Goal: Task Accomplishment & Management: Manage account settings

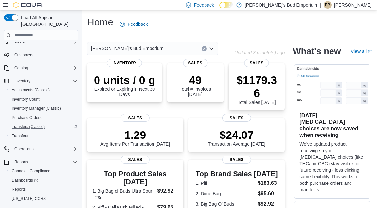
scroll to position [21, 0]
click at [56, 105] on span "Inventory Manager (Classic)" at bounding box center [36, 108] width 49 height 8
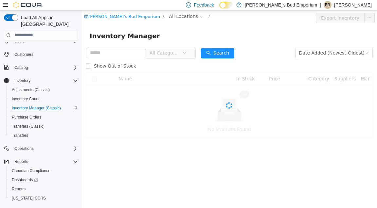
click at [5, 5] on icon at bounding box center [5, 4] width 5 height 5
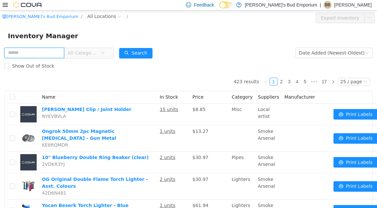
click at [50, 48] on input "text" at bounding box center [34, 52] width 60 height 10
paste input "**********"
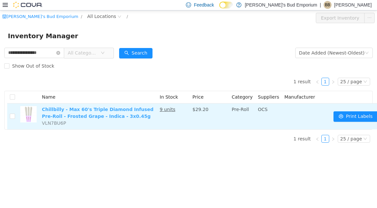
click at [75, 108] on link "Chillbilly - Max 60's Triple Diamond Infused Pre-Roll - Frosted Grape - Indica …" at bounding box center [98, 113] width 112 height 12
click at [101, 112] on td "Chillbilly - Max 60's Triple Diamond Infused Pre-Roll - Frosted Grape - Indica …" at bounding box center [98, 116] width 118 height 26
click at [98, 109] on link "Chillbilly - Max 60's Triple Diamond Infused Pre-Roll - Frosted Grape - Indica …" at bounding box center [98, 113] width 112 height 12
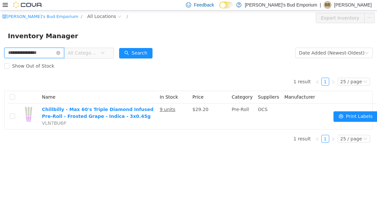
click at [48, 54] on input "**********" at bounding box center [34, 52] width 60 height 10
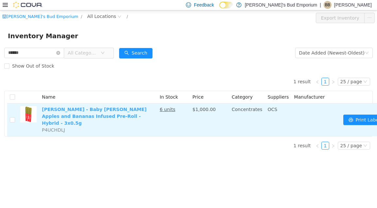
click at [126, 107] on link "[PERSON_NAME] - Baby [PERSON_NAME] Apples and Bananas Infused Pre-Roll - Hybrid…" at bounding box center [94, 116] width 105 height 19
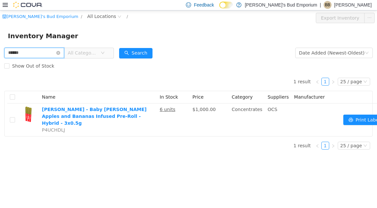
click at [55, 55] on input "******" at bounding box center [34, 52] width 60 height 10
paste input "**********"
type input "**********"
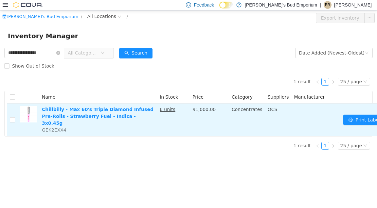
click at [82, 112] on td "Chillbilly - Max 60's Triple Diamond Infused Pre-Rolls - Strawberry Fuel - Indi…" at bounding box center [98, 119] width 118 height 33
click at [84, 111] on link "Chillbilly - Max 60's Triple Diamond Infused Pre-Rolls - Strawberry Fuel - Indi…" at bounding box center [98, 116] width 112 height 19
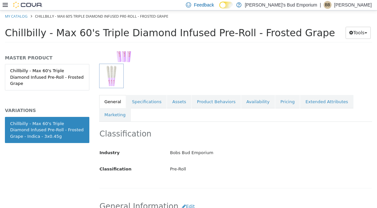
scroll to position [75, 0]
click at [283, 100] on link "Pricing" at bounding box center [287, 102] width 25 height 14
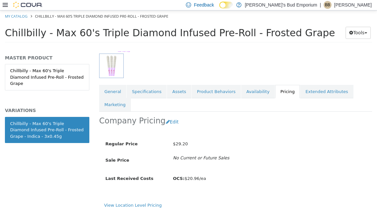
scroll to position [85, 0]
click at [4, 5] on icon at bounding box center [5, 4] width 5 height 5
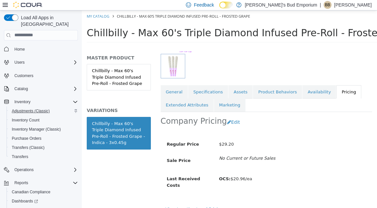
click at [48, 109] on span "Adjustments (Classic)" at bounding box center [31, 111] width 38 height 5
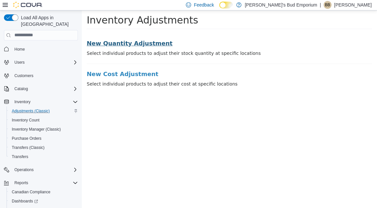
click at [99, 43] on h3 "New Quantity Adjustment" at bounding box center [229, 43] width 285 height 7
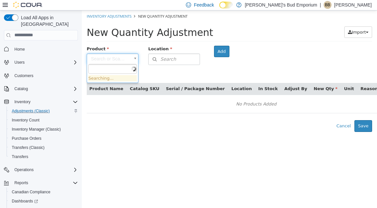
click at [121, 59] on body "× Inventory Adjustments New Quantity Adjustment New Quantity Adjustment Import …" at bounding box center [229, 71] width 295 height 122
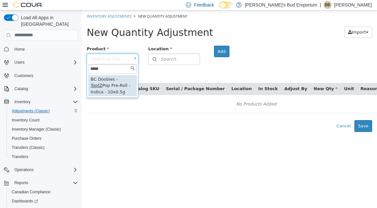
type input "*****"
type input "**********"
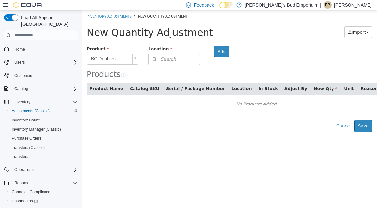
click at [179, 56] on button "Search" at bounding box center [174, 58] width 52 height 11
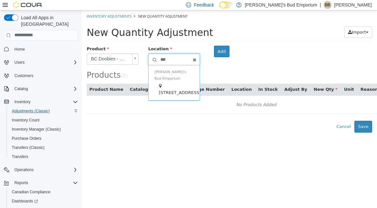
type input "***"
click at [179, 90] on span "[STREET_ADDRESS]" at bounding box center [180, 92] width 42 height 5
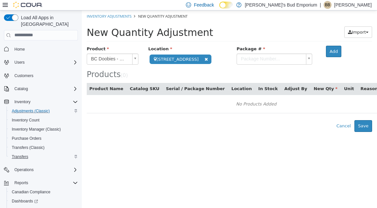
click at [15, 154] on span "Transfers" at bounding box center [20, 156] width 16 height 5
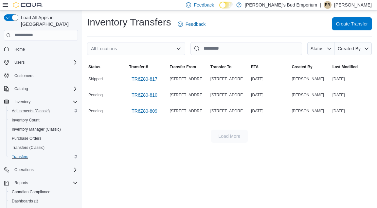
click at [362, 24] on span "Create Transfer" at bounding box center [352, 24] width 32 height 7
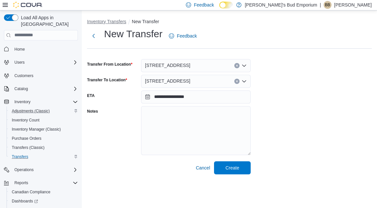
click at [115, 20] on button "Inventory Transfers" at bounding box center [106, 21] width 39 height 5
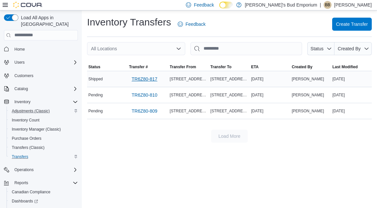
click at [139, 77] on span "TR6Z80-817" at bounding box center [145, 79] width 26 height 7
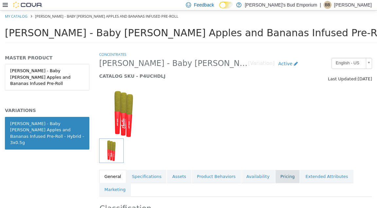
click at [283, 180] on link "Pricing" at bounding box center [287, 177] width 25 height 14
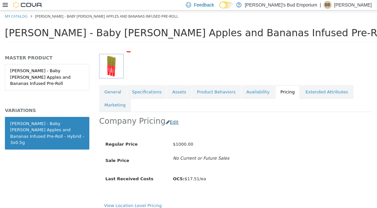
click at [168, 116] on button "Edit" at bounding box center [174, 122] width 17 height 12
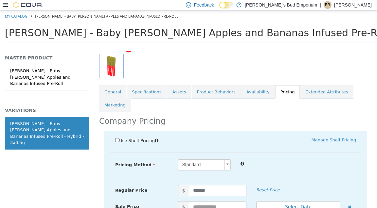
scroll to position [106, 0]
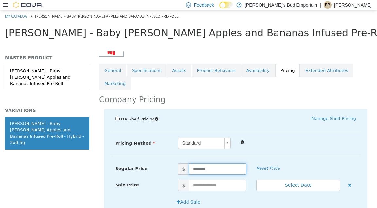
click at [225, 163] on input "*******" at bounding box center [217, 168] width 57 height 11
type input "*****"
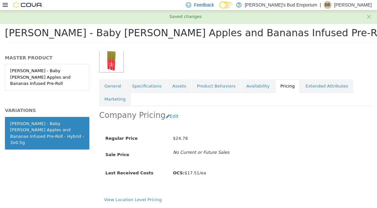
scroll to position [85, 0]
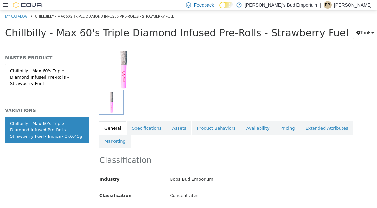
scroll to position [52, 0]
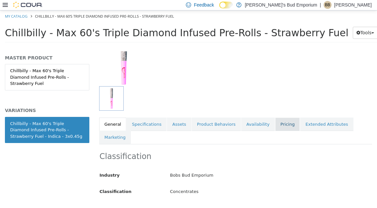
click at [278, 127] on link "Pricing" at bounding box center [287, 124] width 25 height 14
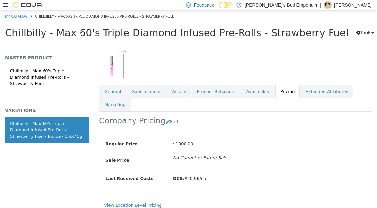
scroll to position [85, 0]
click at [170, 116] on button "Edit" at bounding box center [174, 122] width 17 height 12
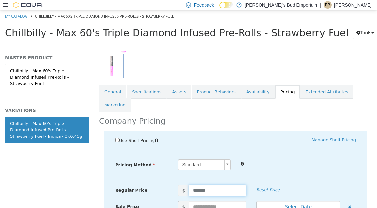
click at [225, 185] on input "*******" at bounding box center [217, 190] width 57 height 11
type input "****"
click at [290, 139] on div "Use Shelf Pricing    Manage Shelf Pricing Shelf Price Select a Shelf Price Shel…" at bounding box center [235, 192] width 263 height 123
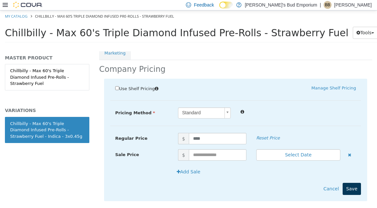
click at [353, 183] on button "Save" at bounding box center [352, 189] width 18 height 12
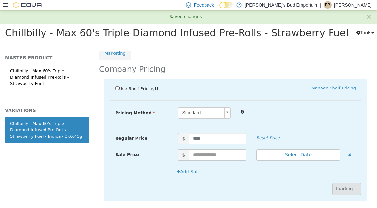
scroll to position [85, 0]
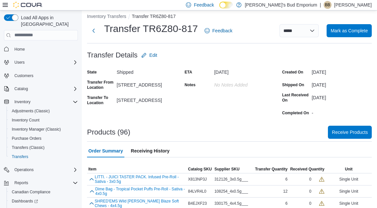
scroll to position [5, 0]
click at [349, 130] on span "Receive Products" at bounding box center [350, 132] width 36 height 7
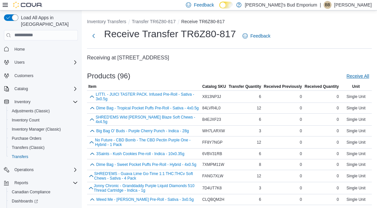
click at [355, 74] on span "Receive All" at bounding box center [357, 76] width 23 height 7
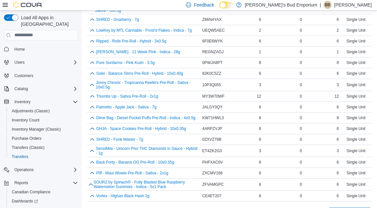
scroll to position [968, 0]
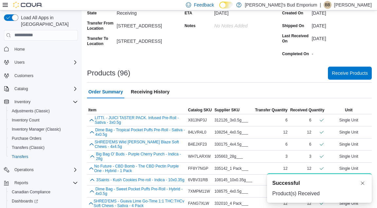
scroll to position [63, 0]
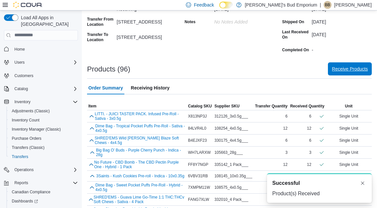
click at [349, 66] on span "Receive Products" at bounding box center [350, 69] width 36 height 7
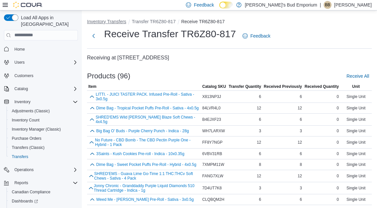
click at [115, 20] on button "Inventory Transfers" at bounding box center [106, 21] width 39 height 5
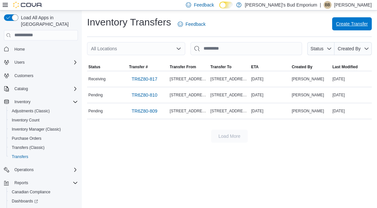
click at [351, 24] on span "Create Transfer" at bounding box center [352, 24] width 32 height 7
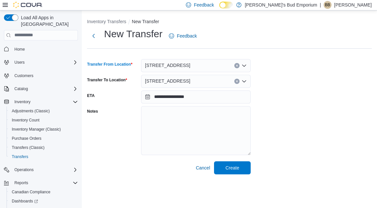
click at [192, 66] on div "483 Talbot Street" at bounding box center [196, 65] width 110 height 13
click at [116, 22] on button "Inventory Transfers" at bounding box center [106, 21] width 39 height 5
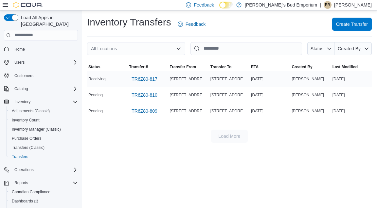
click at [149, 79] on span "TR6Z80-817" at bounding box center [145, 79] width 26 height 7
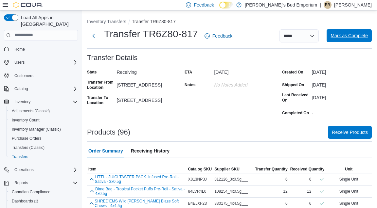
scroll to position [-1, 0]
click at [345, 34] on span "Mark as Complete" at bounding box center [348, 35] width 37 height 7
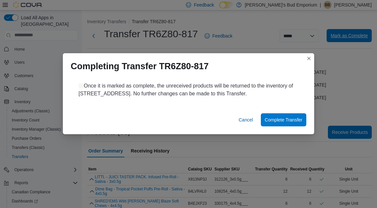
scroll to position [0, 0]
click at [297, 116] on span "Complete Transfer" at bounding box center [284, 119] width 38 height 13
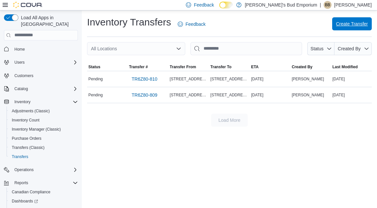
click at [343, 19] on span "Create Transfer" at bounding box center [352, 23] width 32 height 13
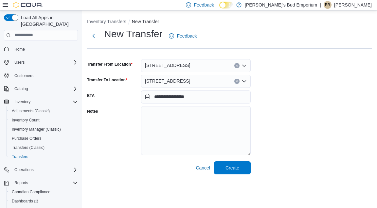
click at [196, 67] on div "483 Talbot Street" at bounding box center [196, 65] width 110 height 13
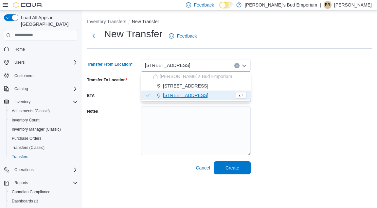
click at [192, 85] on span "417 Wellington St #141" at bounding box center [185, 86] width 45 height 7
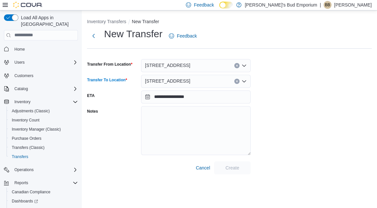
click at [197, 76] on div "417 Wellington St #141" at bounding box center [196, 81] width 110 height 13
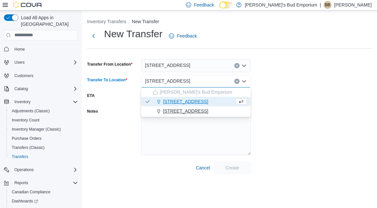
click at [188, 109] on span "483 Talbot Street" at bounding box center [185, 111] width 45 height 7
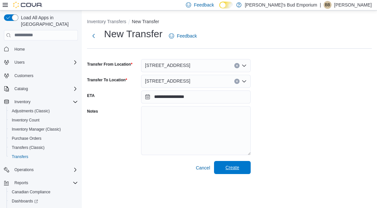
click at [243, 171] on span "Create" at bounding box center [232, 167] width 29 height 13
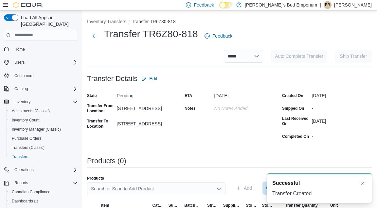
click at [153, 188] on div "Search or Scan to Add Product" at bounding box center [156, 189] width 138 height 13
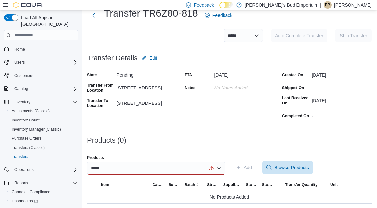
scroll to position [20, 0]
click at [151, 170] on div "*****" at bounding box center [156, 168] width 138 height 13
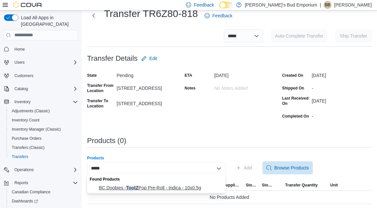
type input "*****"
click at [151, 187] on span "BC Doobies - TootZ Pop Pre-Roll - Indica - 10x0.5g" at bounding box center [160, 188] width 123 height 7
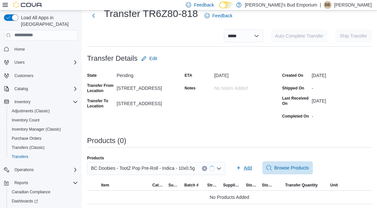
click at [253, 165] on button "Add" at bounding box center [243, 168] width 21 height 13
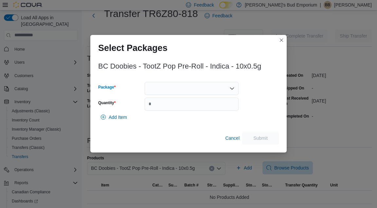
click at [224, 93] on div at bounding box center [192, 88] width 94 height 13
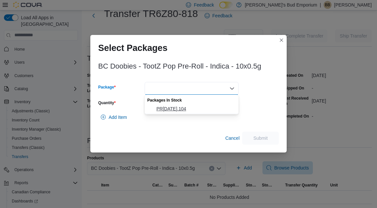
click at [216, 108] on span "PR20AUG2025.104" at bounding box center [195, 109] width 78 height 7
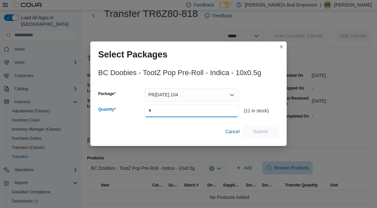
click at [213, 109] on input "Quantity" at bounding box center [192, 110] width 94 height 13
type input "*"
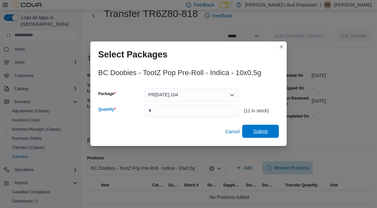
click at [256, 134] on span "Submit" at bounding box center [260, 131] width 14 height 7
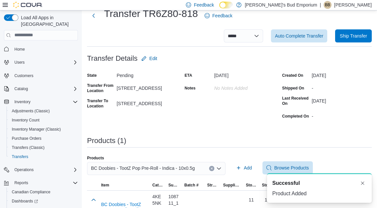
scroll to position [0, 0]
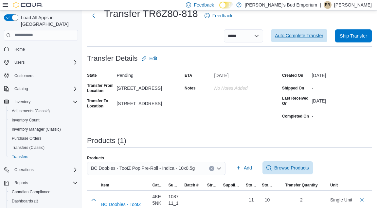
click at [302, 37] on span "Auto Complete Transfer" at bounding box center [299, 35] width 48 height 7
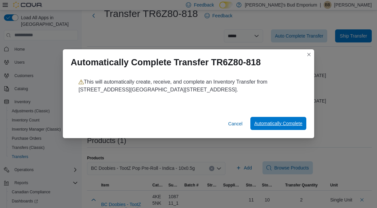
click at [267, 125] on span "Automatically Complete" at bounding box center [278, 123] width 48 height 7
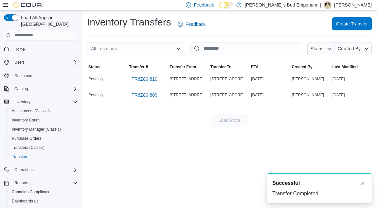
click at [362, 23] on span "Create Transfer" at bounding box center [352, 24] width 32 height 7
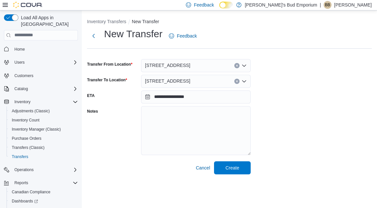
click at [178, 66] on span "417 Wellington St #141" at bounding box center [167, 66] width 45 height 8
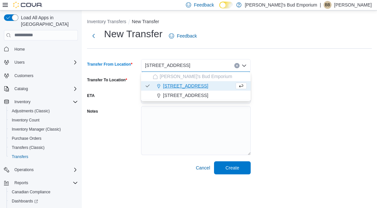
click at [272, 84] on div "**********" at bounding box center [229, 100] width 285 height 147
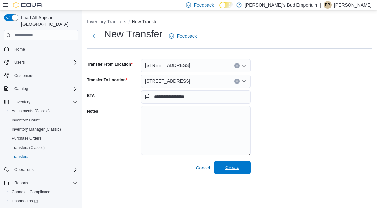
click at [242, 170] on span "Create" at bounding box center [232, 167] width 29 height 13
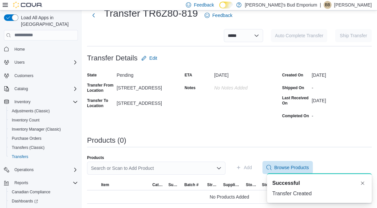
scroll to position [20, 0]
click at [161, 166] on div "Search or Scan to Add Product" at bounding box center [156, 168] width 138 height 13
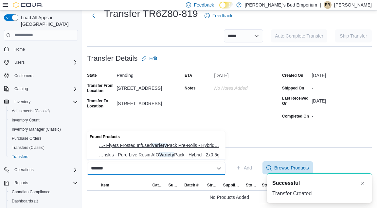
type input "*******"
click at [200, 146] on span "…- Flyers Frosted Infused Variety Pack Pre-Rolls - Hybrid… Claybourne - Flyers …" at bounding box center [160, 145] width 123 height 7
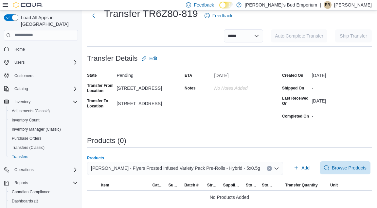
click at [301, 165] on span "Add" at bounding box center [305, 168] width 8 height 7
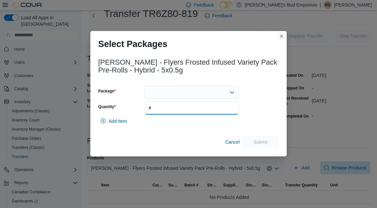
click at [197, 107] on input "Quantity" at bounding box center [192, 108] width 94 height 13
type input "*"
click at [199, 89] on div at bounding box center [192, 92] width 94 height 13
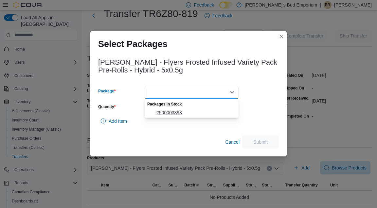
click at [194, 114] on span "2500003398" at bounding box center [195, 113] width 78 height 7
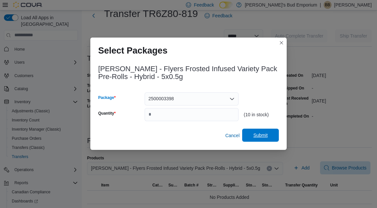
click at [250, 133] on span "Submit" at bounding box center [260, 135] width 29 height 13
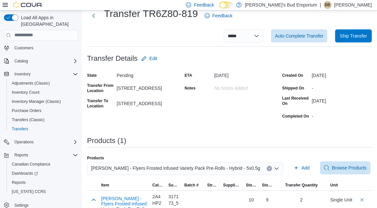
scroll to position [28, 0]
click at [24, 180] on span "Reports" at bounding box center [19, 182] width 14 height 5
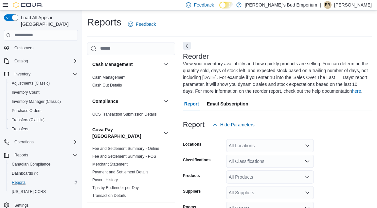
click at [190, 47] on button "Next" at bounding box center [187, 46] width 8 height 8
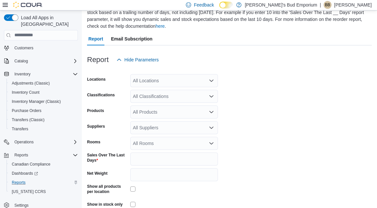
scroll to position [68, 0]
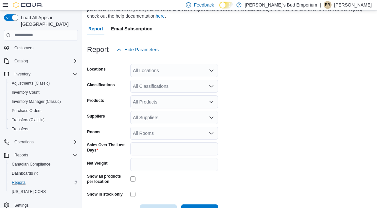
click at [163, 74] on div "All Locations" at bounding box center [174, 70] width 88 height 13
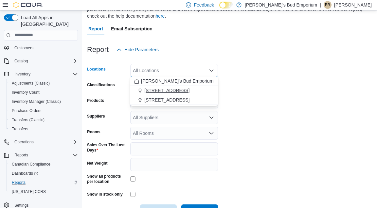
click at [165, 89] on span "[STREET_ADDRESS]" at bounding box center [166, 90] width 45 height 7
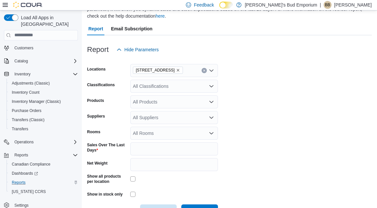
click at [222, 87] on form "Locations 417 Wellington St #141 Classifications All Classifications Products A…" at bounding box center [229, 137] width 285 height 162
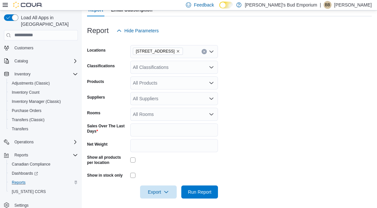
click at [164, 94] on div "All Suppliers" at bounding box center [174, 98] width 88 height 13
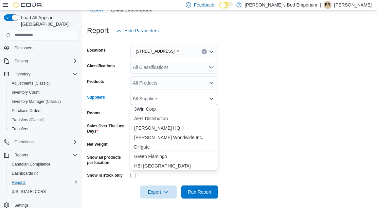
type input "***"
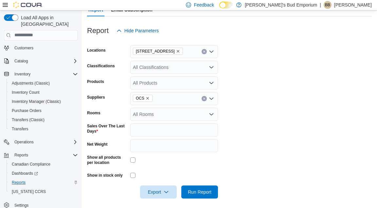
click at [226, 87] on form "Locations 417 Wellington St #141 Classifications All Classifications Products A…" at bounding box center [229, 118] width 285 height 162
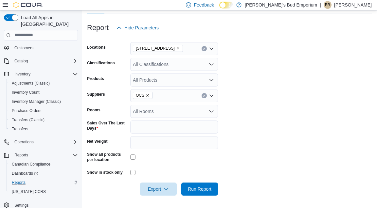
scroll to position [90, 0]
click at [25, 180] on span "Reports" at bounding box center [19, 182] width 14 height 5
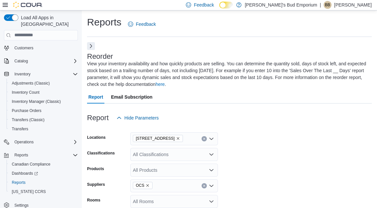
scroll to position [0, 0]
click at [92, 44] on button "Next" at bounding box center [91, 46] width 8 height 8
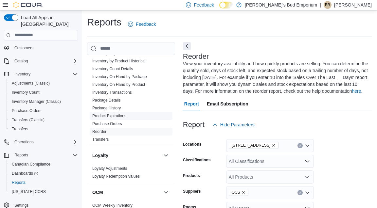
scroll to position [297, 0]
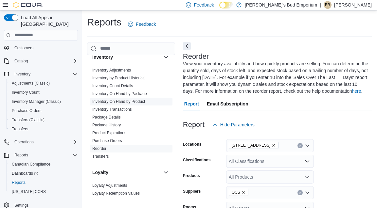
click at [135, 99] on link "Inventory On Hand by Product" at bounding box center [118, 101] width 53 height 5
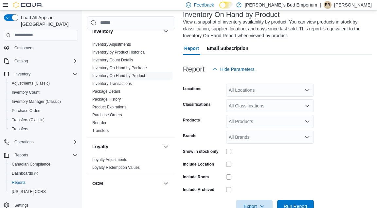
scroll to position [48, 0]
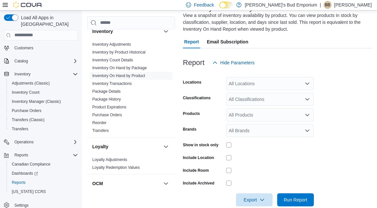
click at [260, 97] on div "All Classifications" at bounding box center [270, 99] width 88 height 13
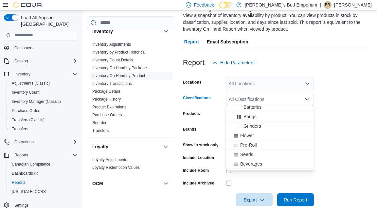
scroll to position [87, 0]
click at [250, 127] on span "Flower" at bounding box center [247, 127] width 14 height 7
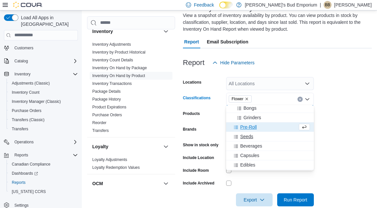
click at [253, 133] on span "Seeds" at bounding box center [246, 136] width 13 height 7
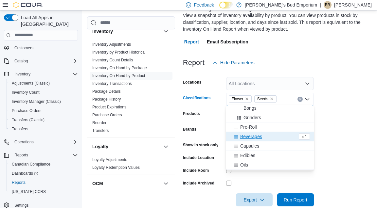
click at [252, 133] on span "Beverages" at bounding box center [251, 136] width 22 height 7
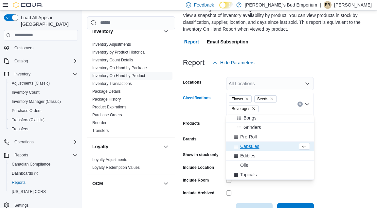
click at [254, 141] on button "Pre-Roll" at bounding box center [270, 136] width 88 height 9
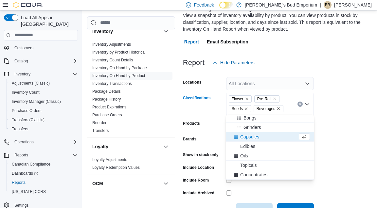
click at [257, 138] on span "Capsules" at bounding box center [249, 137] width 19 height 7
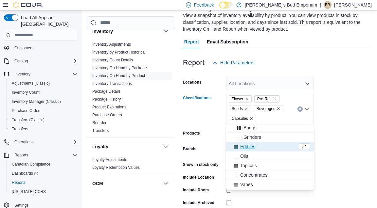
click at [256, 148] on div "Edibles" at bounding box center [263, 147] width 67 height 7
click at [253, 147] on div "Oils" at bounding box center [263, 147] width 67 height 7
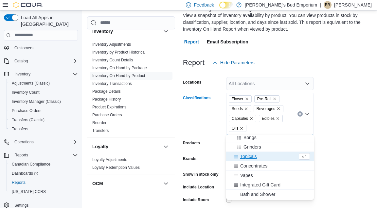
click at [253, 156] on span "Topicals" at bounding box center [248, 156] width 17 height 7
click at [258, 154] on span "Concentrates" at bounding box center [253, 156] width 27 height 7
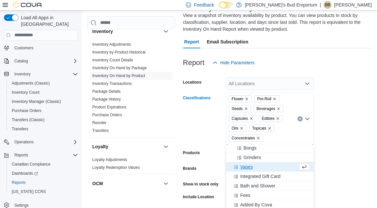
click at [254, 168] on div "Vapes" at bounding box center [263, 167] width 67 height 7
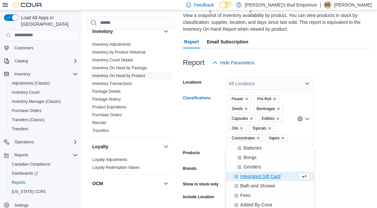
click at [341, 141] on form "Locations All Locations Classifications Flower Pre-Roll Seeds Beverages Capsule…" at bounding box center [277, 157] width 189 height 177
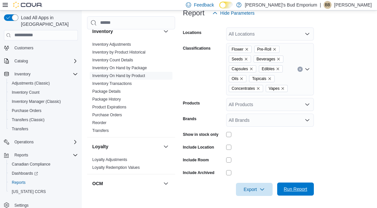
scroll to position [98, 0]
click at [307, 190] on span "Run Report" at bounding box center [296, 189] width 24 height 7
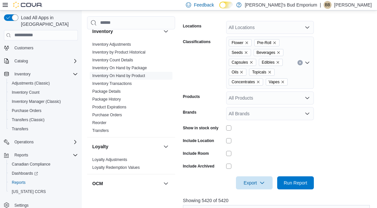
scroll to position [117, 0]
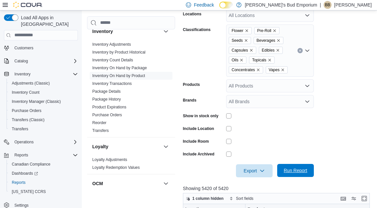
click at [292, 168] on span "Run Report" at bounding box center [296, 171] width 24 height 7
click at [261, 168] on icon "button" at bounding box center [261, 170] width 5 height 5
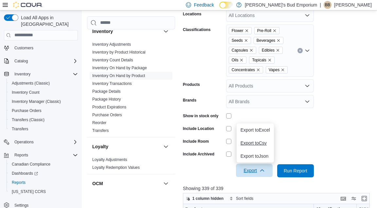
click at [264, 146] on button "Export to Csv" at bounding box center [255, 143] width 37 height 13
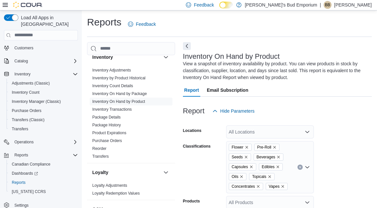
click at [170, 27] on div "Reports Feedback" at bounding box center [229, 24] width 285 height 17
click at [62, 98] on link "Inventory Manager (Classic)" at bounding box center [36, 102] width 54 height 8
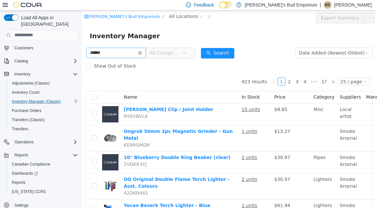
type input "******"
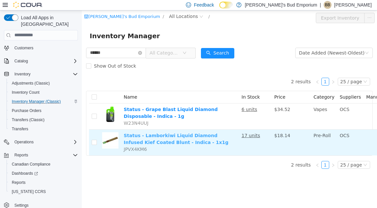
click at [156, 145] on link "Status - Lamborkiwi Liquid Diamond Infused Kief Coated Blunt - Indica - 1x1g" at bounding box center [176, 139] width 105 height 12
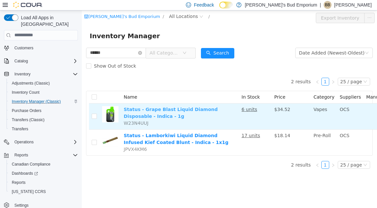
click at [157, 119] on link "Status - Grape Blast Liquid Diamond Disposable - Indica - 1g" at bounding box center [171, 113] width 94 height 12
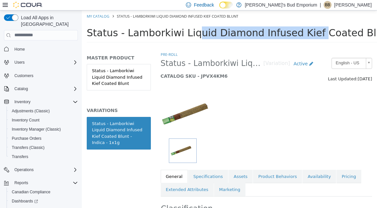
drag, startPoint x: 122, startPoint y: 33, endPoint x: 239, endPoint y: 29, distance: 116.5
click at [239, 29] on span "Status - Lamborkiwi Liquid Diamond Infused Kief Coated Blunt" at bounding box center [240, 32] width 306 height 11
copy span "Lamborkiwi Liquid Diamond"
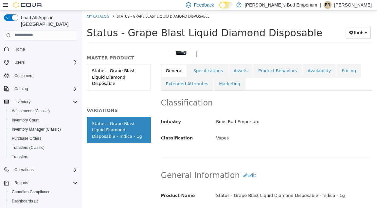
scroll to position [105, 0]
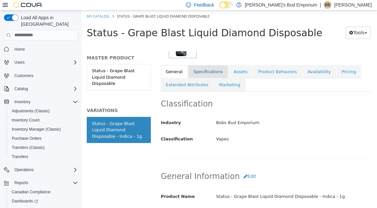
click at [205, 70] on link "Specifications" at bounding box center [208, 72] width 40 height 14
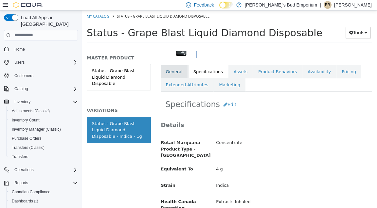
click at [176, 68] on link "General" at bounding box center [174, 72] width 27 height 14
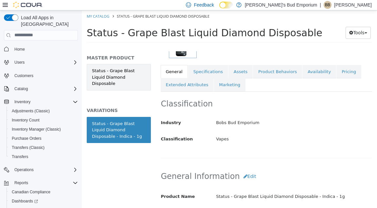
click at [125, 72] on link "Status - Grape Blast Liquid Diamond Disposable" at bounding box center [119, 77] width 64 height 26
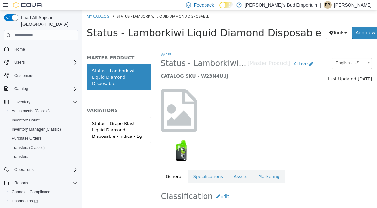
drag, startPoint x: 123, startPoint y: 33, endPoint x: 287, endPoint y: 31, distance: 163.9
click at [287, 31] on span "Status - Lamborkiwi Liquid Diamond Disposable" at bounding box center [204, 32] width 235 height 11
copy span "Lamborkiwi Liquid Diamond Disposable"
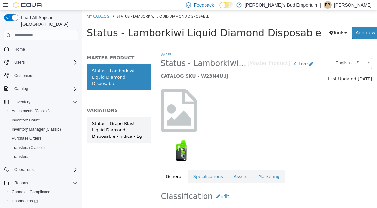
click at [120, 129] on div "Status - Grape Blast Liquid Diamond Disposable - Indica - 1g" at bounding box center [119, 129] width 54 height 19
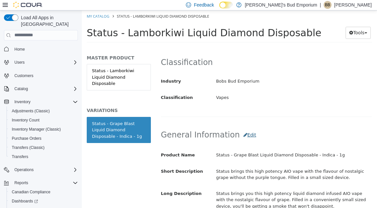
click at [241, 131] on button "Edit" at bounding box center [250, 135] width 20 height 12
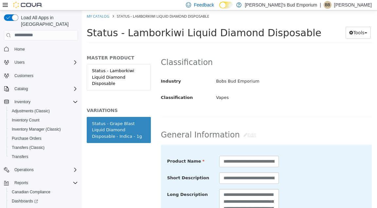
scroll to position [179, 0]
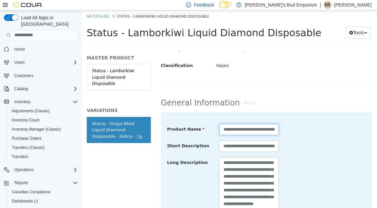
drag, startPoint x: 241, startPoint y: 127, endPoint x: 248, endPoint y: 128, distance: 6.9
click at [248, 128] on input "**********" at bounding box center [249, 129] width 60 height 11
paste input "**********"
click at [248, 129] on input "**********" at bounding box center [249, 129] width 60 height 11
drag, startPoint x: 249, startPoint y: 128, endPoint x: 211, endPoint y: 128, distance: 38.0
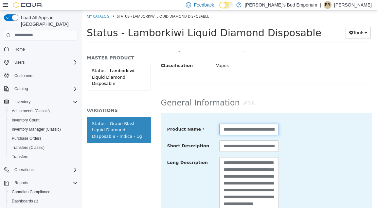
click at [211, 128] on div "**********" at bounding box center [266, 130] width 208 height 12
type input "**********"
click at [240, 116] on div "**********" at bounding box center [266, 203] width 211 height 180
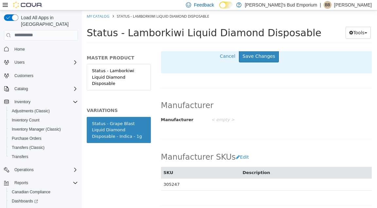
scroll to position [387, 0]
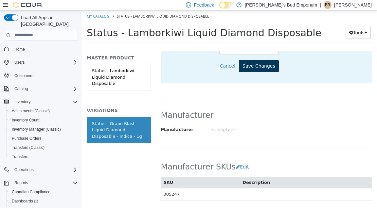
click at [274, 65] on button "Save Changes" at bounding box center [259, 66] width 40 height 12
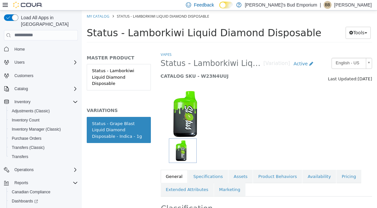
scroll to position [0, 0]
drag, startPoint x: 275, startPoint y: 99, endPoint x: 251, endPoint y: 32, distance: 70.9
click at [251, 32] on div "My Catalog Status - Lamborkiwi Liquid Diamond Disposable Status - Lamborkiwi Li…" at bounding box center [229, 28] width 295 height 36
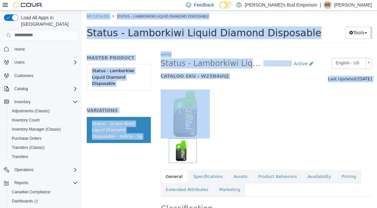
drag, startPoint x: 256, startPoint y: 101, endPoint x: 258, endPoint y: 11, distance: 89.7
click at [258, 11] on div "My Catalog Status - Lamborkiwi Liquid Diamond Disposable Status - Lamborkiwi Li…" at bounding box center [229, 28] width 295 height 36
click at [258, 102] on div at bounding box center [266, 110] width 221 height 56
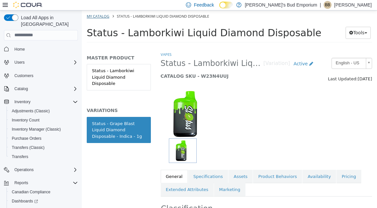
click at [94, 17] on link "My Catalog" at bounding box center [98, 15] width 23 height 5
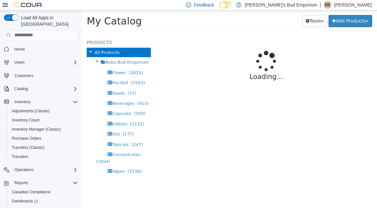
select select "**********"
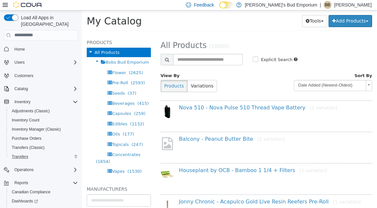
click at [33, 153] on div "Transfers" at bounding box center [43, 157] width 69 height 8
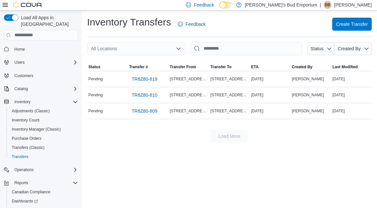
click at [291, 22] on div "Inventory Transfers Feedback Create Transfer" at bounding box center [229, 24] width 285 height 17
click at [114, 30] on div "Inventory Transfers Feedback" at bounding box center [147, 24] width 121 height 17
click at [114, 34] on div "Inventory Transfers Feedback Create Transfer" at bounding box center [229, 26] width 285 height 21
click at [135, 79] on span "TR6Z80-819" at bounding box center [145, 79] width 26 height 7
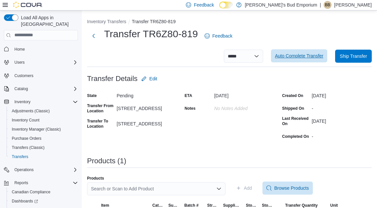
click at [317, 55] on span "Auto Complete Transfer" at bounding box center [299, 56] width 48 height 7
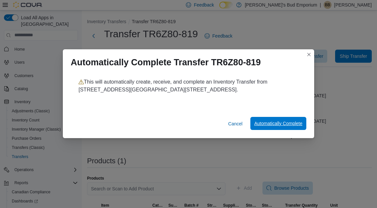
click at [291, 122] on span "Automatically Complete" at bounding box center [278, 123] width 48 height 7
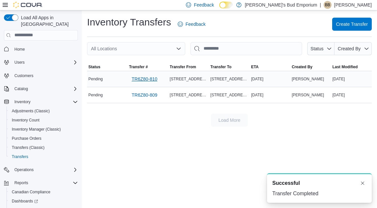
click at [144, 76] on span "TR6Z80-810" at bounding box center [145, 79] width 26 height 7
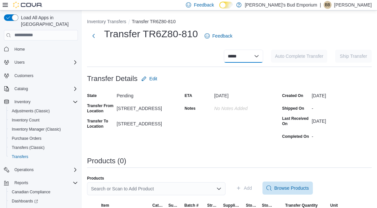
select select "**********"
select select
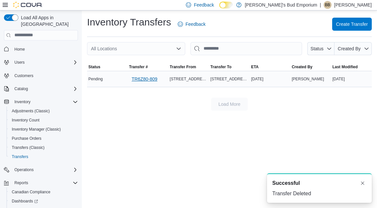
click at [151, 76] on span "TR6Z80-809" at bounding box center [145, 79] width 26 height 7
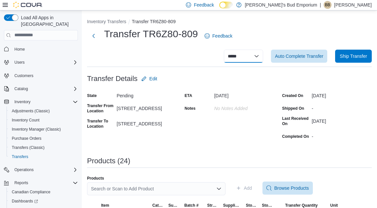
select select "**********"
select select
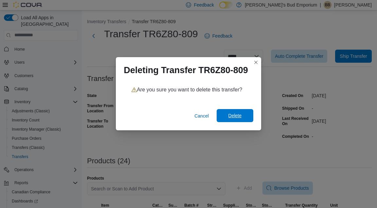
click at [245, 118] on span "Delete" at bounding box center [235, 115] width 29 height 13
